Goal: Task Accomplishment & Management: Complete application form

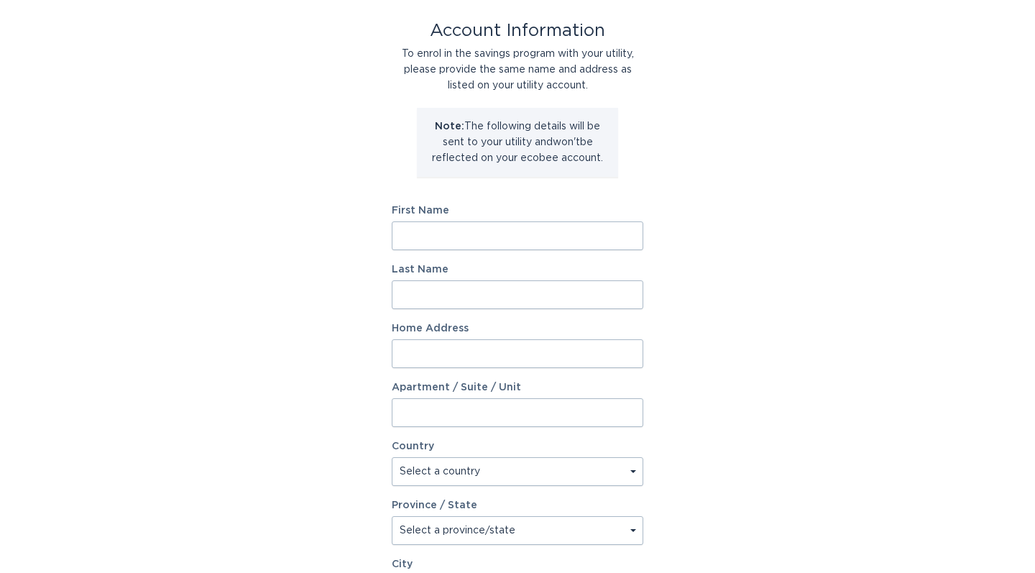
scroll to position [81, 0]
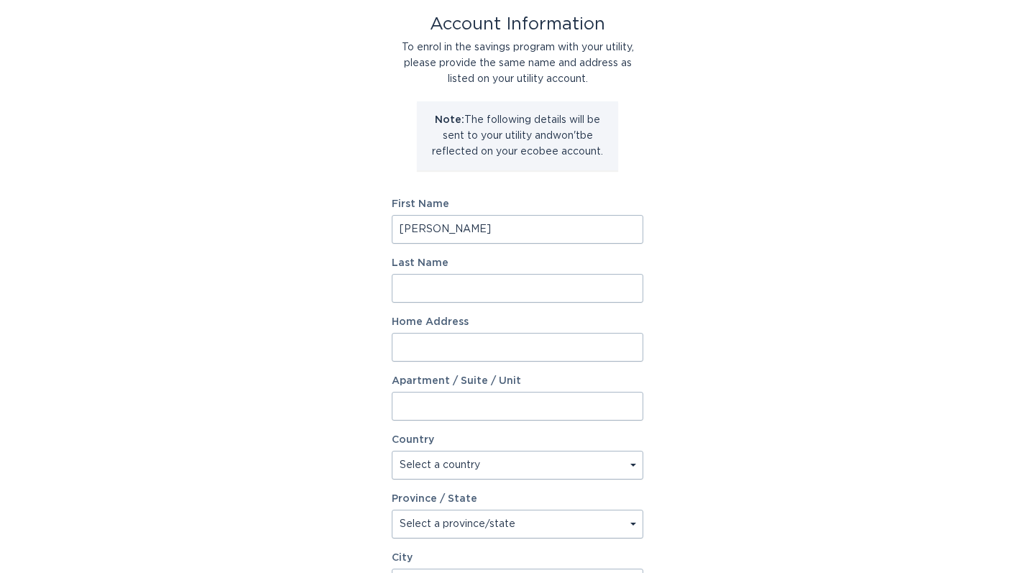
type input "[PERSON_NAME]"
type input "Zaraga"
type input "[STREET_ADDRESS]"
select select "US"
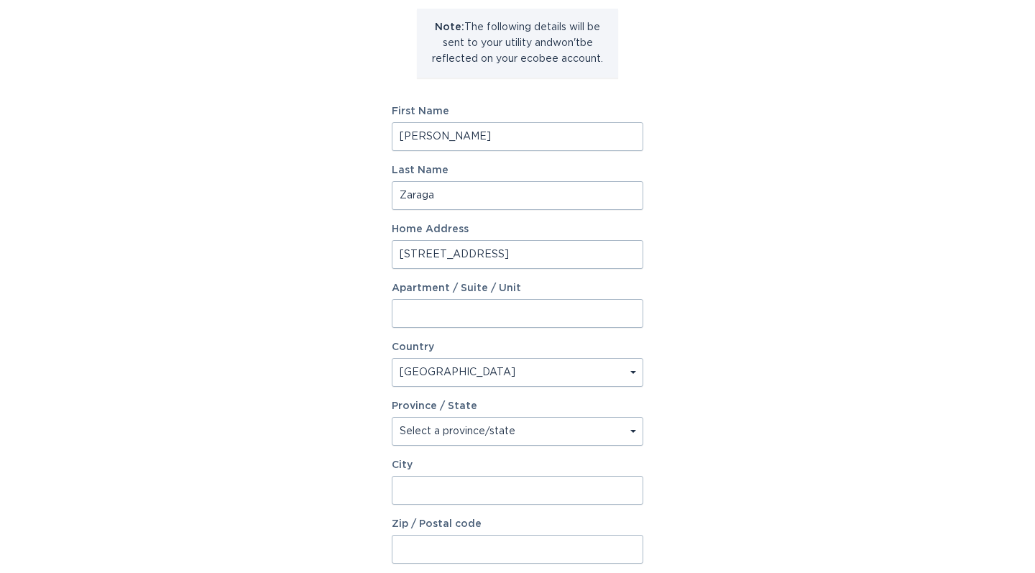
scroll to position [175, 0]
select select "MI"
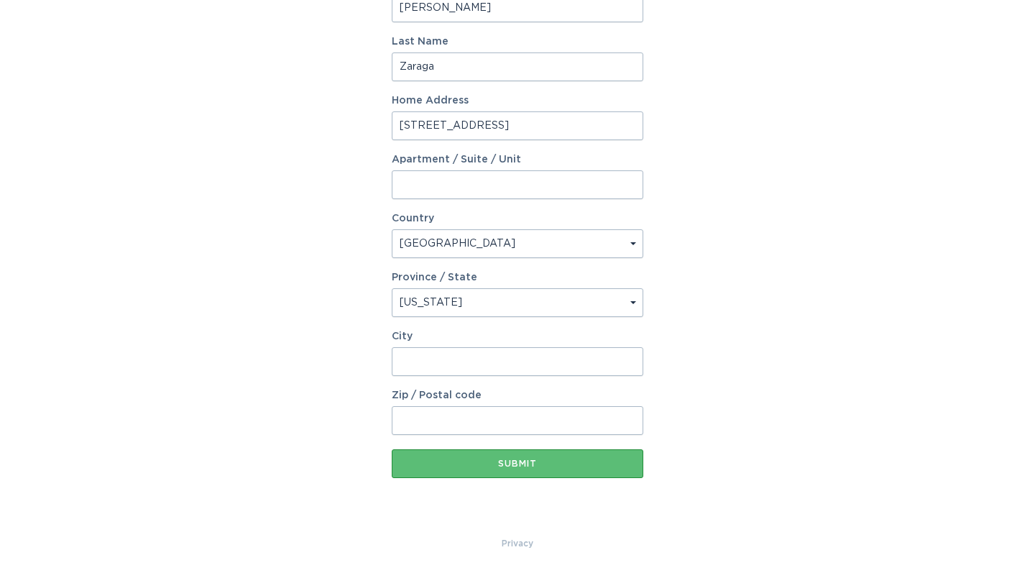
scroll to position [302, 0]
type input "4"
type input "[GEOGRAPHIC_DATA]"
type input "48362"
click at [523, 470] on button "Submit" at bounding box center [518, 463] width 252 height 29
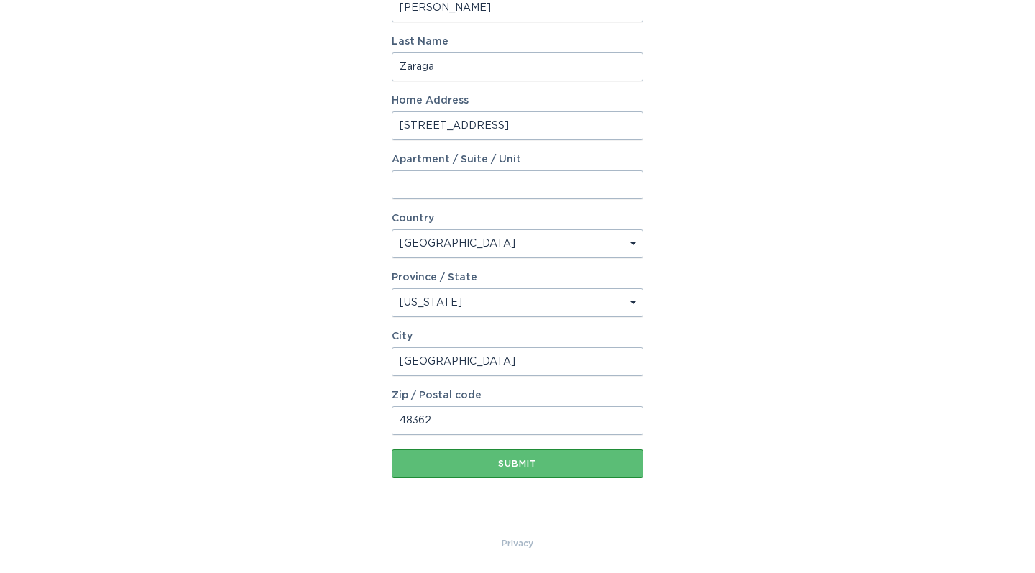
scroll to position [318, 0]
click at [503, 363] on input "[GEOGRAPHIC_DATA]" at bounding box center [518, 361] width 252 height 29
click at [630, 362] on input "[GEOGRAPHIC_DATA]" at bounding box center [518, 361] width 252 height 29
click at [616, 364] on input "[GEOGRAPHIC_DATA]" at bounding box center [518, 361] width 252 height 29
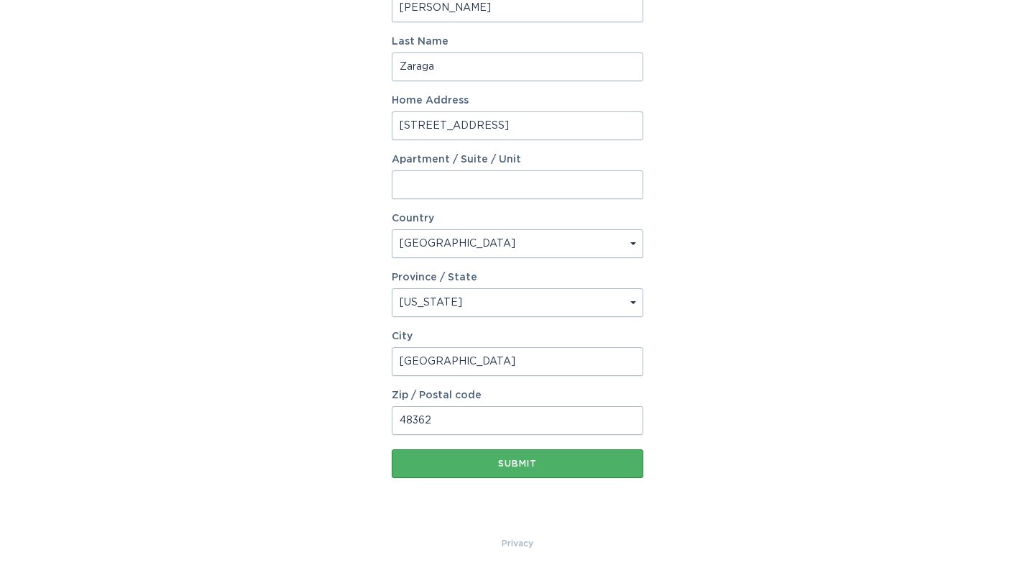
click at [552, 463] on div "Submit" at bounding box center [517, 463] width 237 height 9
click at [550, 462] on div "Submit" at bounding box center [517, 463] width 237 height 9
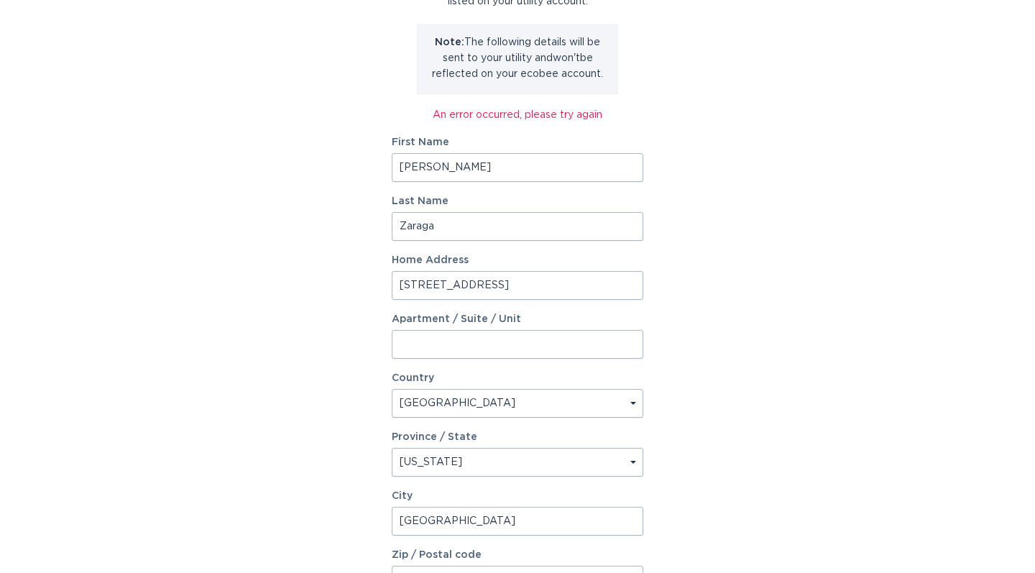
scroll to position [157, 0]
click at [474, 290] on input "[STREET_ADDRESS]" at bounding box center [518, 286] width 252 height 29
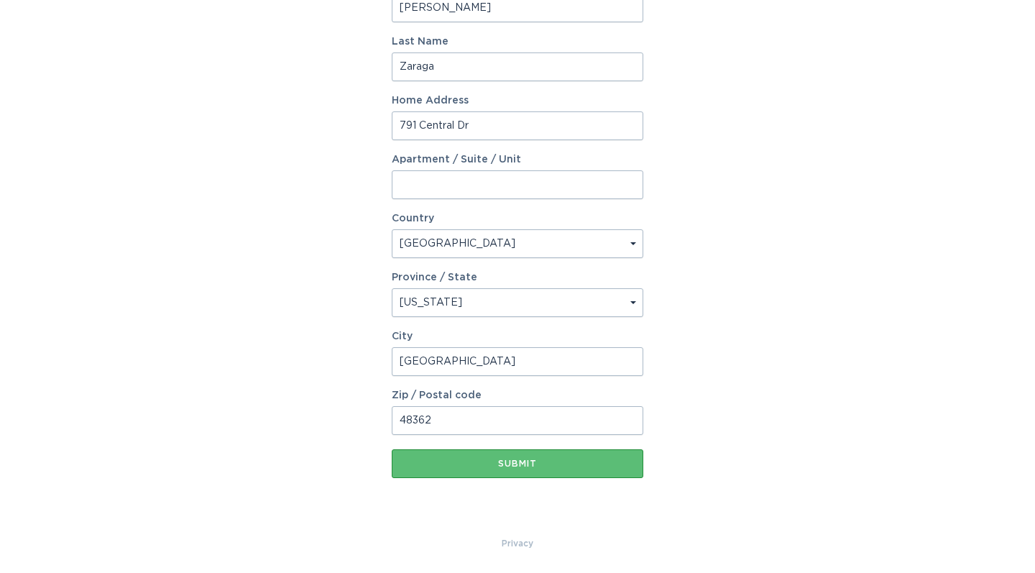
scroll to position [318, 0]
type input "791 Central Dr"
click at [476, 464] on div "Submit" at bounding box center [517, 463] width 237 height 9
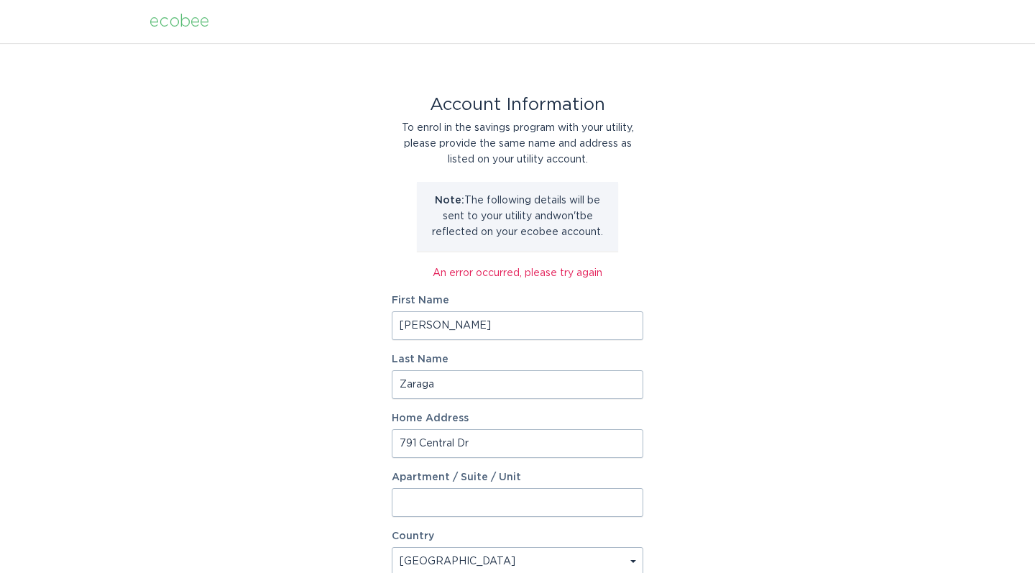
scroll to position [0, 0]
